Goal: Navigation & Orientation: Find specific page/section

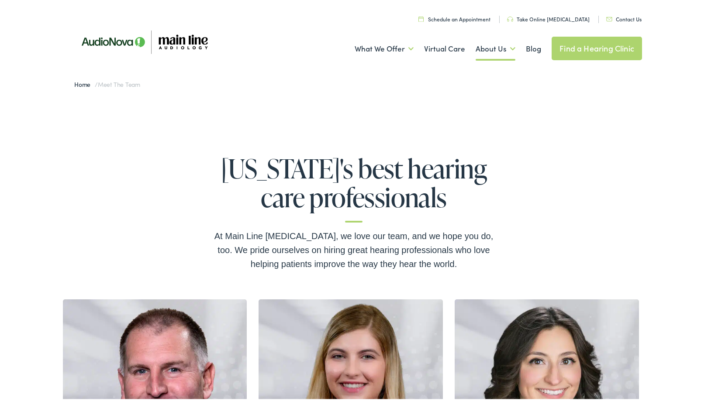
click at [617, 12] on ul "Schedule an Appointment Take Online Hearing Test Contact Us Find a Hearing Clin…" at bounding box center [356, 16] width 582 height 12
click at [622, 17] on link "Contact Us" at bounding box center [623, 17] width 35 height 7
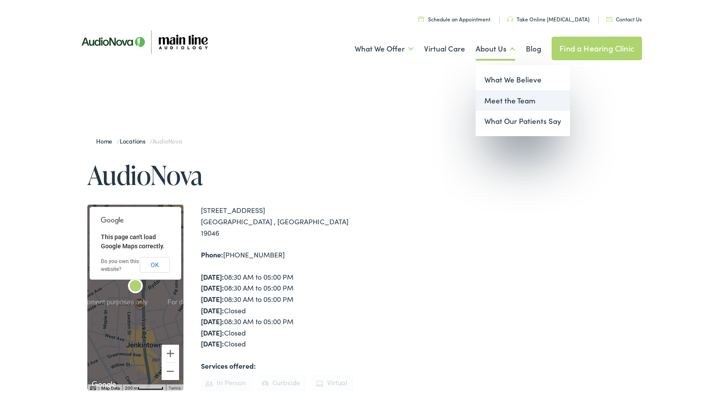
click at [485, 102] on link "Meet the Team" at bounding box center [522, 99] width 94 height 21
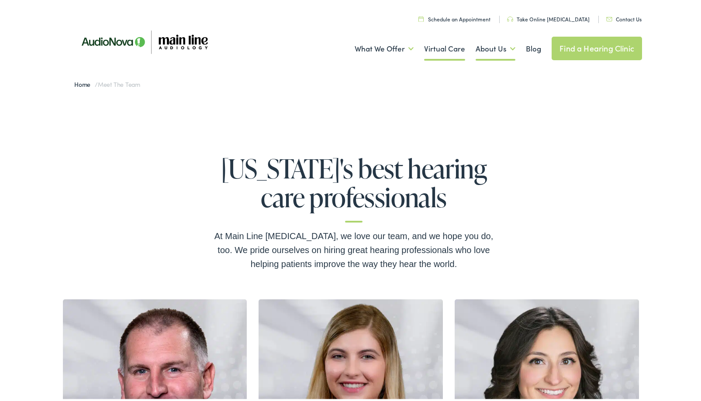
click at [447, 50] on link "Virtual Care" at bounding box center [444, 47] width 41 height 32
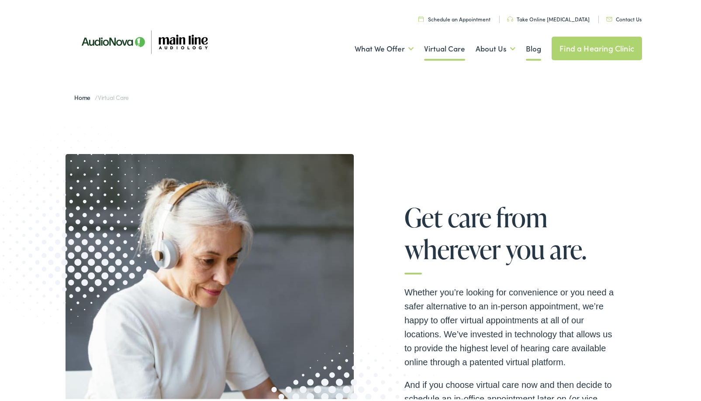
click at [526, 50] on link "Blog" at bounding box center [533, 47] width 15 height 32
